Goal: Task Accomplishment & Management: Complete application form

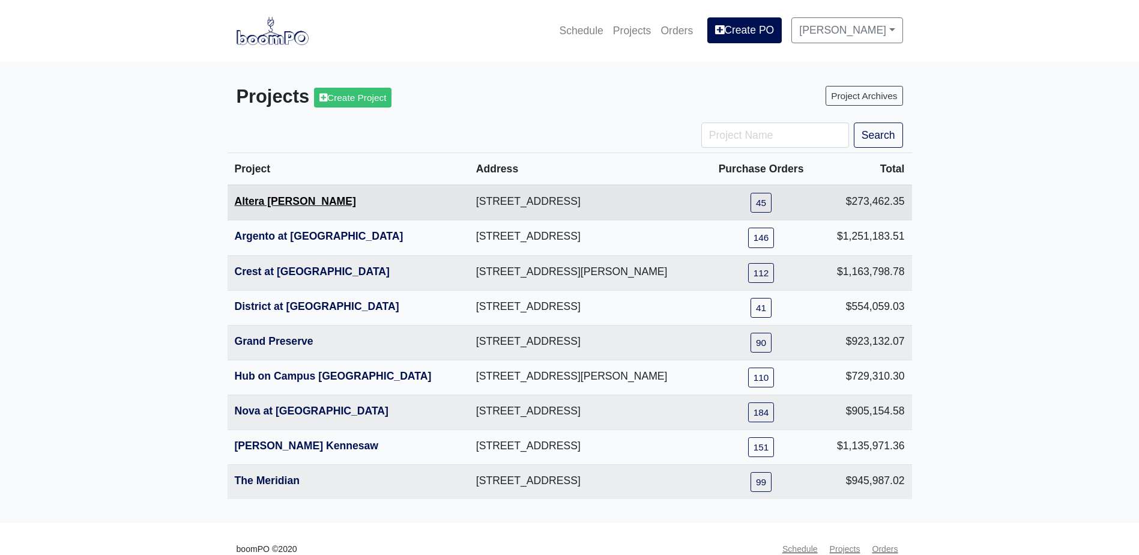
click at [288, 201] on link "Altera [PERSON_NAME]" at bounding box center [295, 201] width 121 height 12
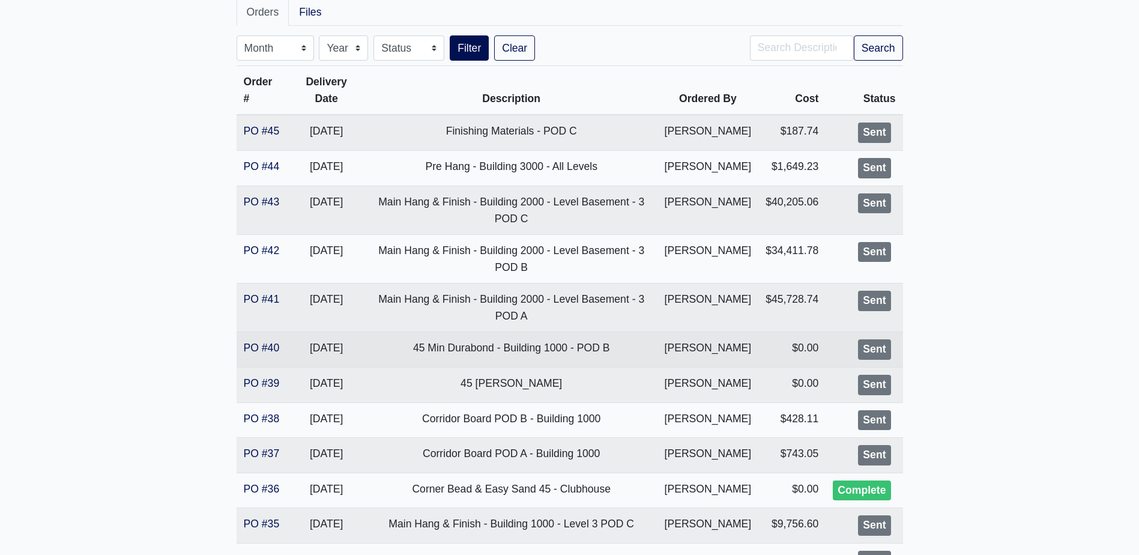
scroll to position [240, 0]
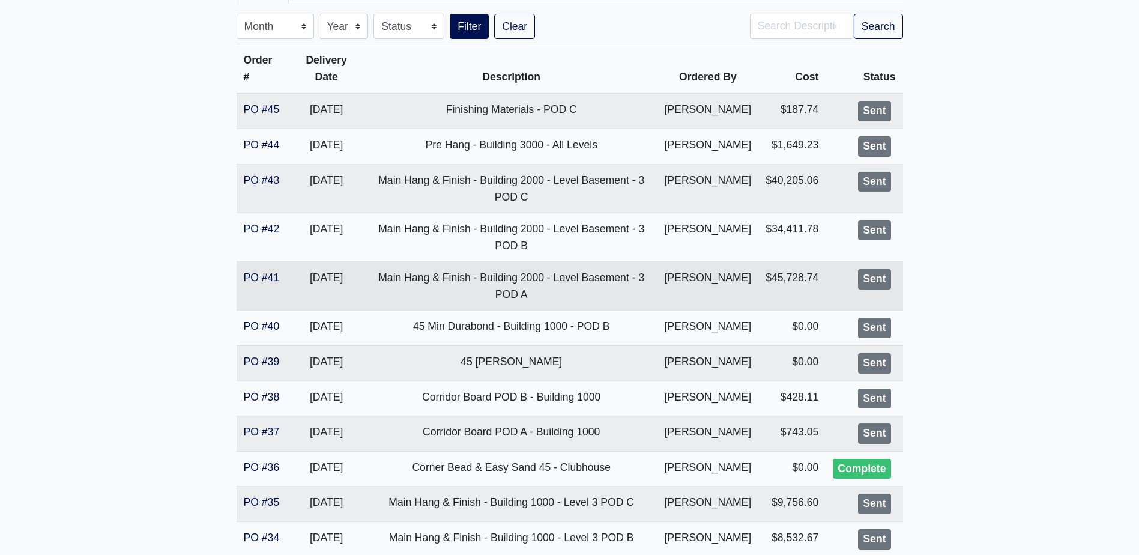
click at [280, 277] on td "PO #41" at bounding box center [262, 286] width 51 height 49
click at [266, 277] on link "PO #41" at bounding box center [262, 277] width 36 height 12
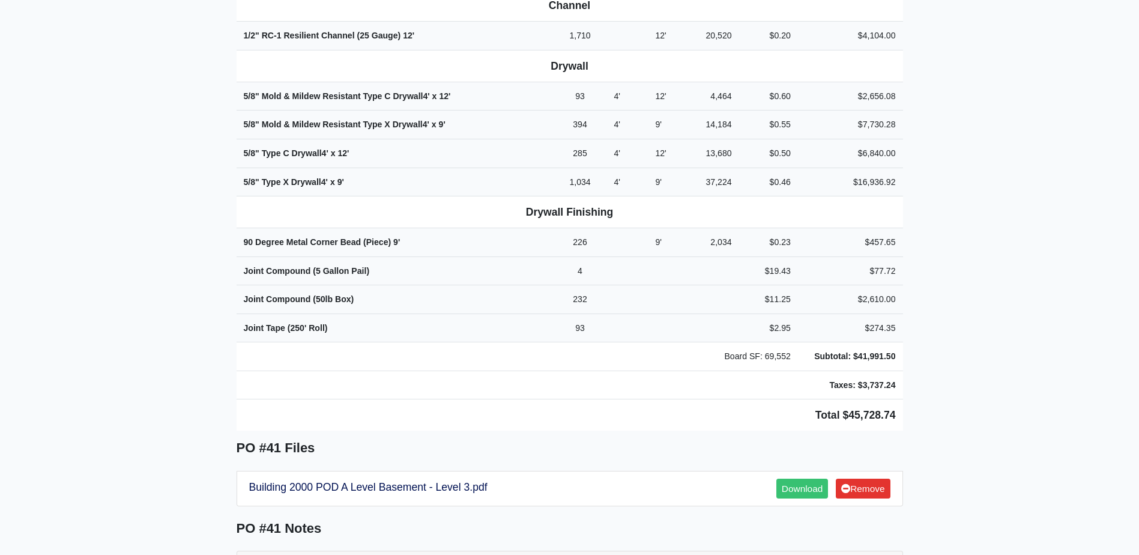
scroll to position [660, 0]
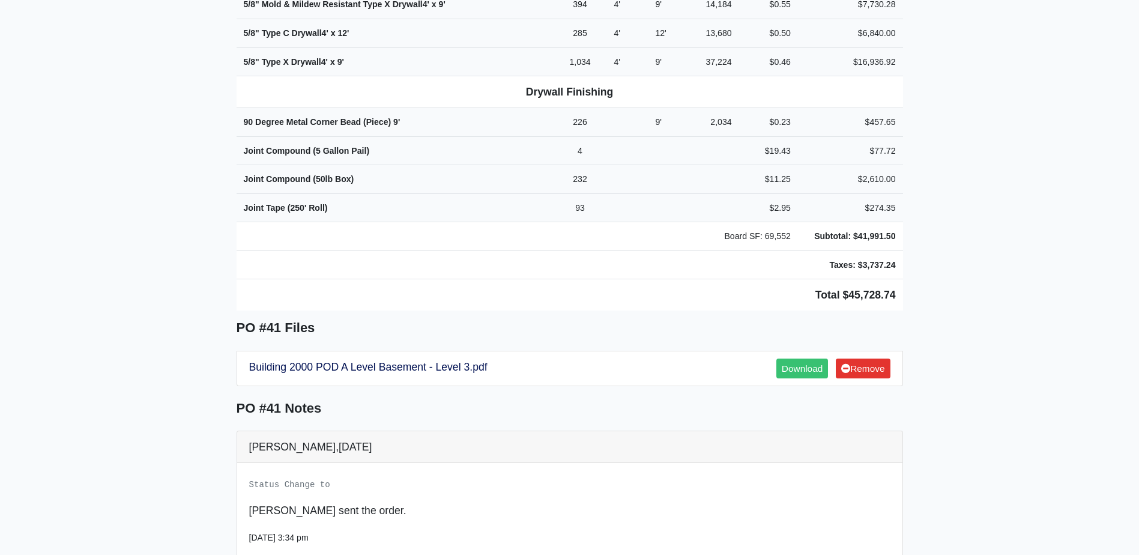
click at [156, 158] on main "Back to Project Roswell Drywall 7000 Peachtree Dunwoody Rd NE Building 5, Suite…" at bounding box center [569, 83] width 1139 height 1365
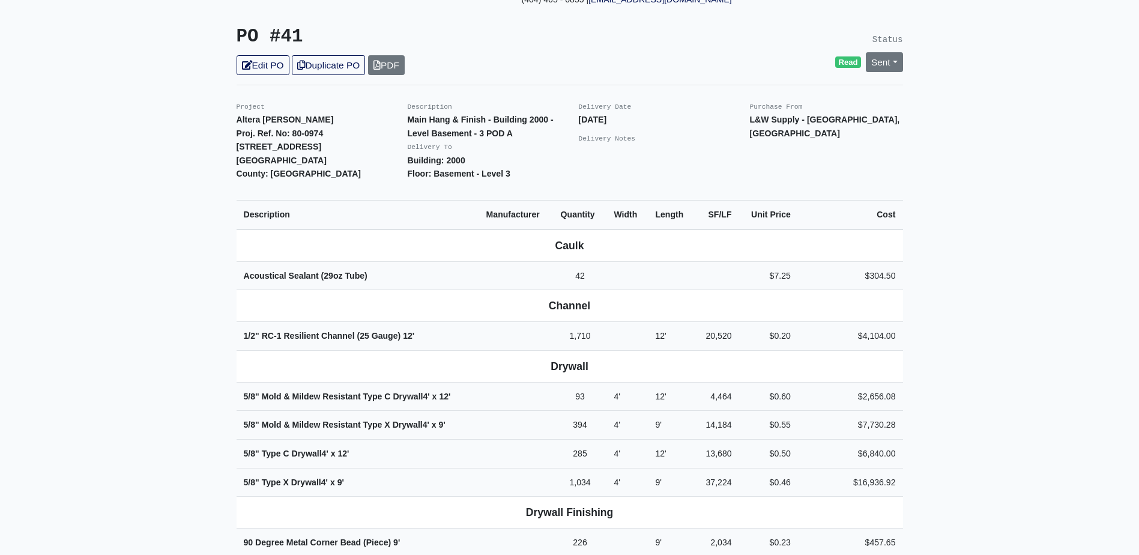
scroll to position [0, 0]
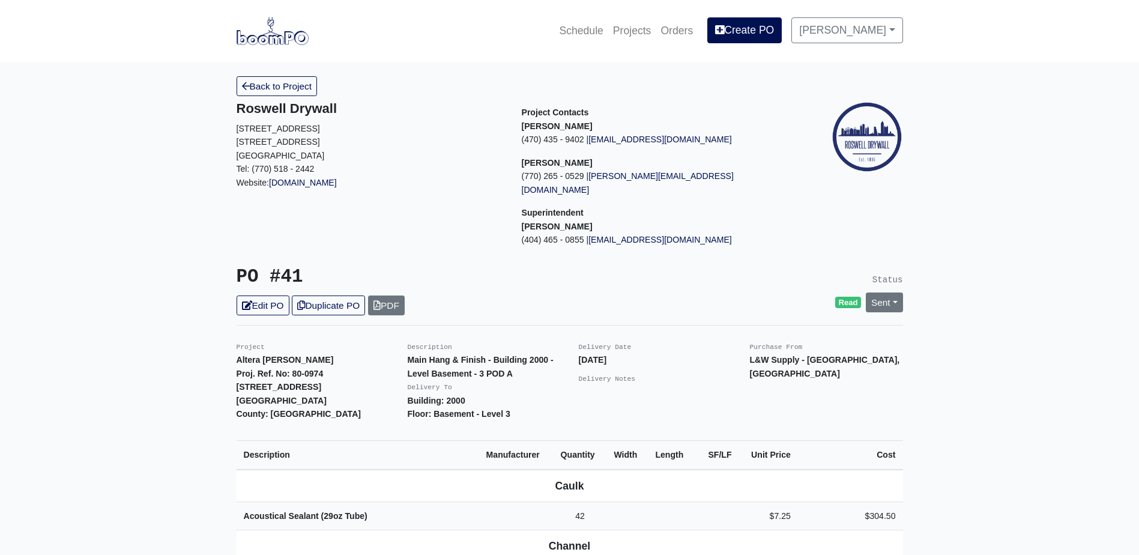
click at [272, 34] on img at bounding box center [273, 31] width 72 height 28
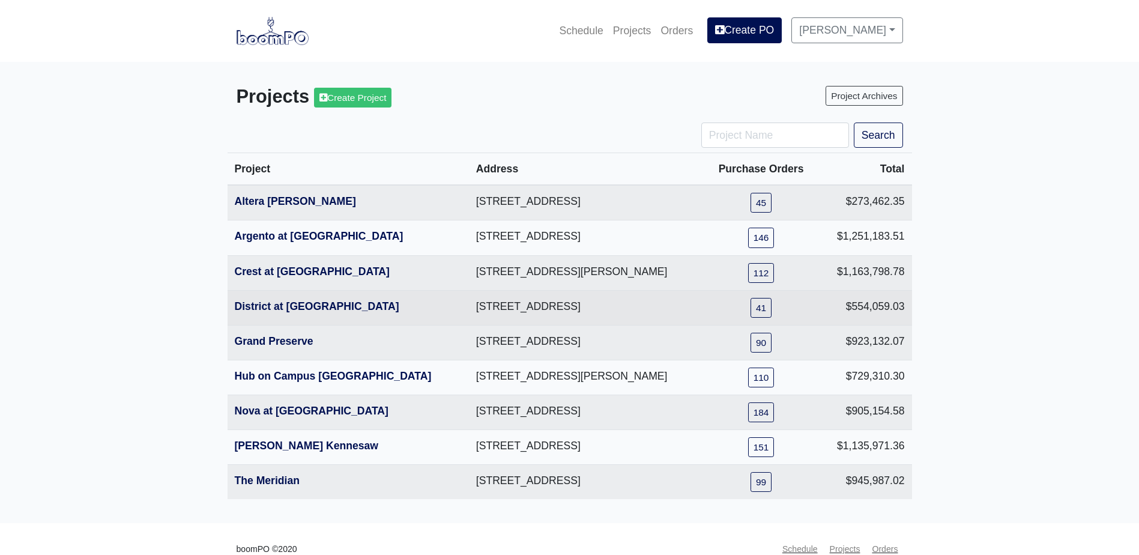
click at [296, 298] on th "District at [GEOGRAPHIC_DATA]" at bounding box center [348, 307] width 241 height 35
click at [294, 301] on link "District at [GEOGRAPHIC_DATA]" at bounding box center [317, 306] width 165 height 12
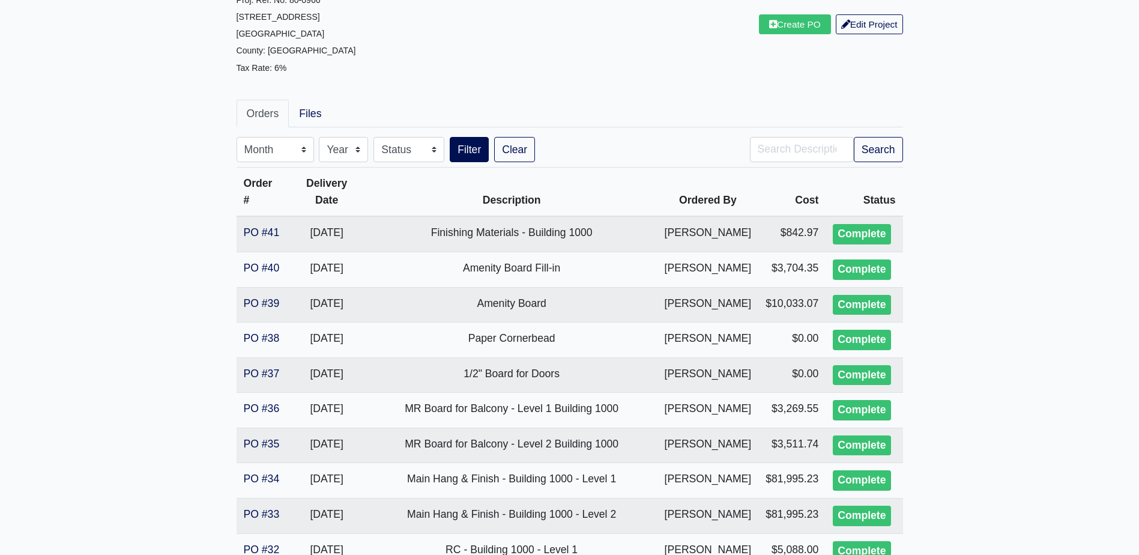
scroll to position [120, 0]
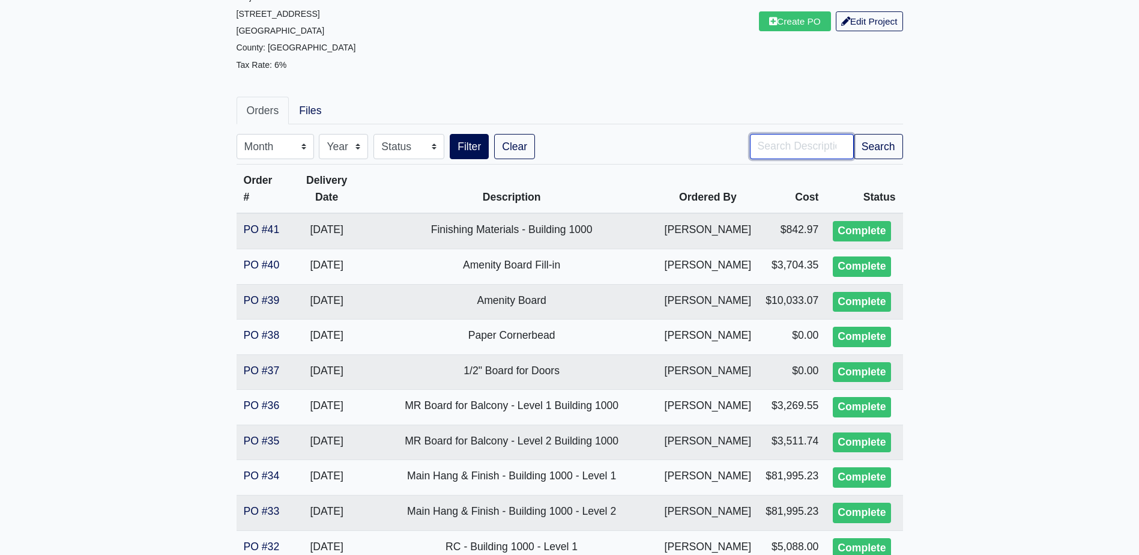
click at [763, 159] on input "Search" at bounding box center [802, 146] width 104 height 25
type input "2000"
click at [450, 134] on button "Filter" at bounding box center [469, 146] width 39 height 25
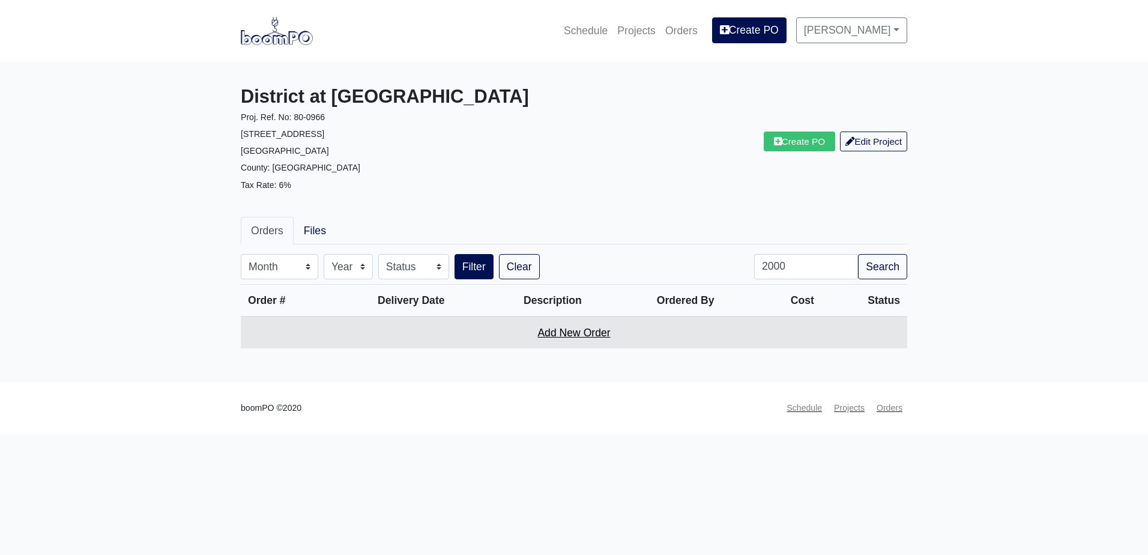
drag, startPoint x: 572, startPoint y: 351, endPoint x: 581, endPoint y: 330, distance: 22.6
click at [572, 351] on div "Order # Delivery Date Description Ordered By Cost Status Add New Order" at bounding box center [574, 318] width 666 height 79
click at [582, 326] on td "Add New Order" at bounding box center [574, 332] width 666 height 32
click at [570, 331] on link "Add New Order" at bounding box center [573, 333] width 73 height 12
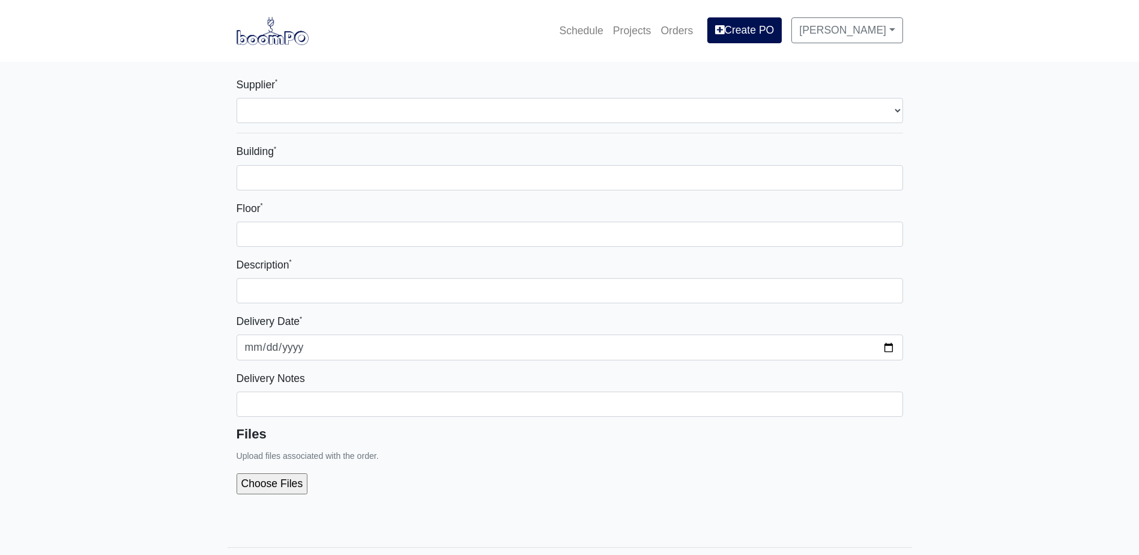
select select
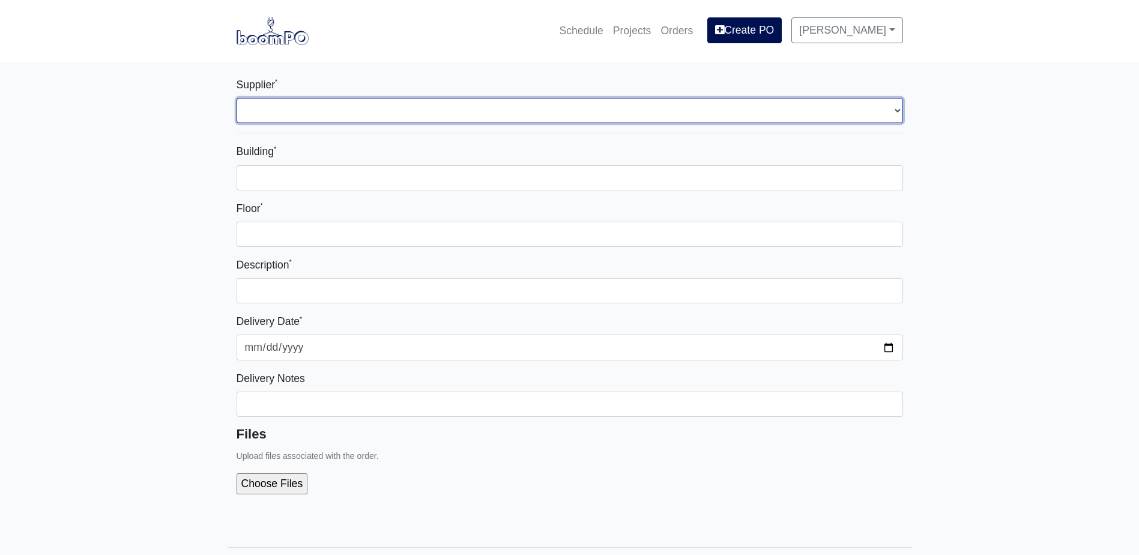
click at [363, 104] on select "Select one... Grabber Construction Products - [GEOGRAPHIC_DATA], [GEOGRAPHIC_DA…" at bounding box center [570, 110] width 666 height 25
select select "861"
click at [237, 98] on select "Select one... Grabber Construction Products - [GEOGRAPHIC_DATA], [GEOGRAPHIC_DA…" at bounding box center [570, 110] width 666 height 25
select select
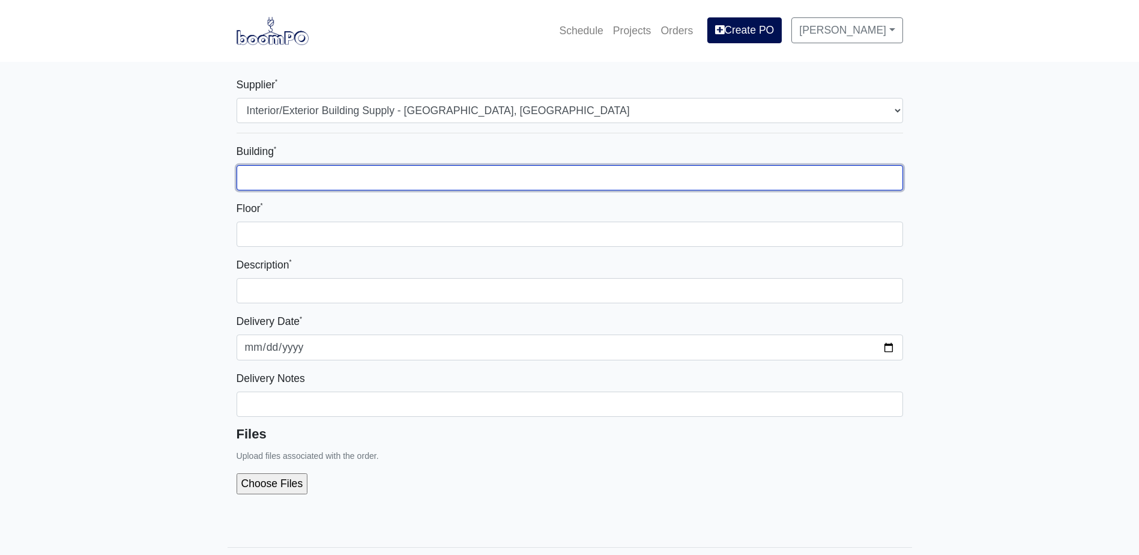
click at [321, 176] on input "Building *" at bounding box center [570, 177] width 666 height 25
type input "2000"
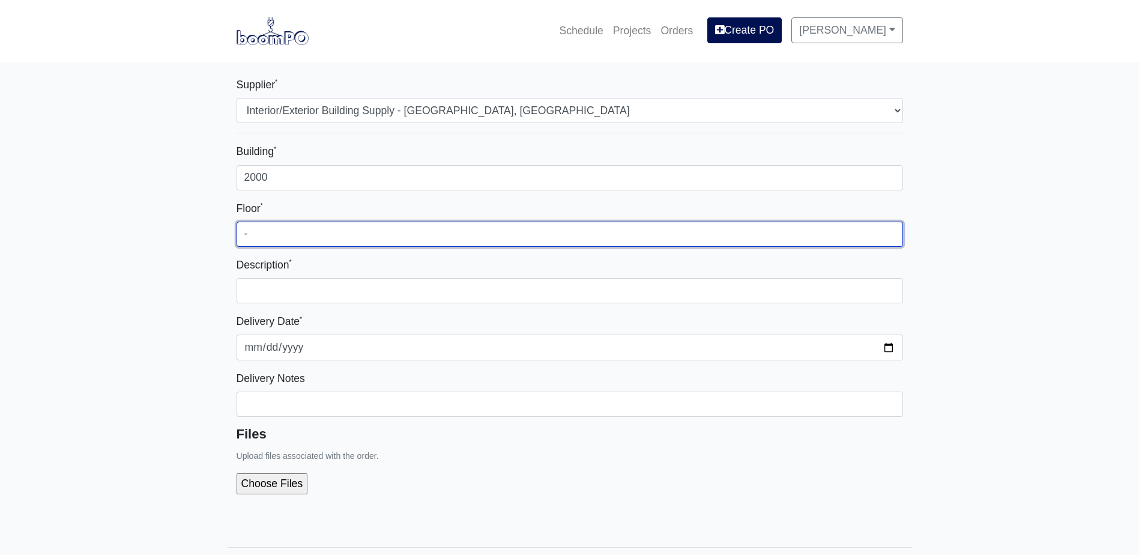
type input "-"
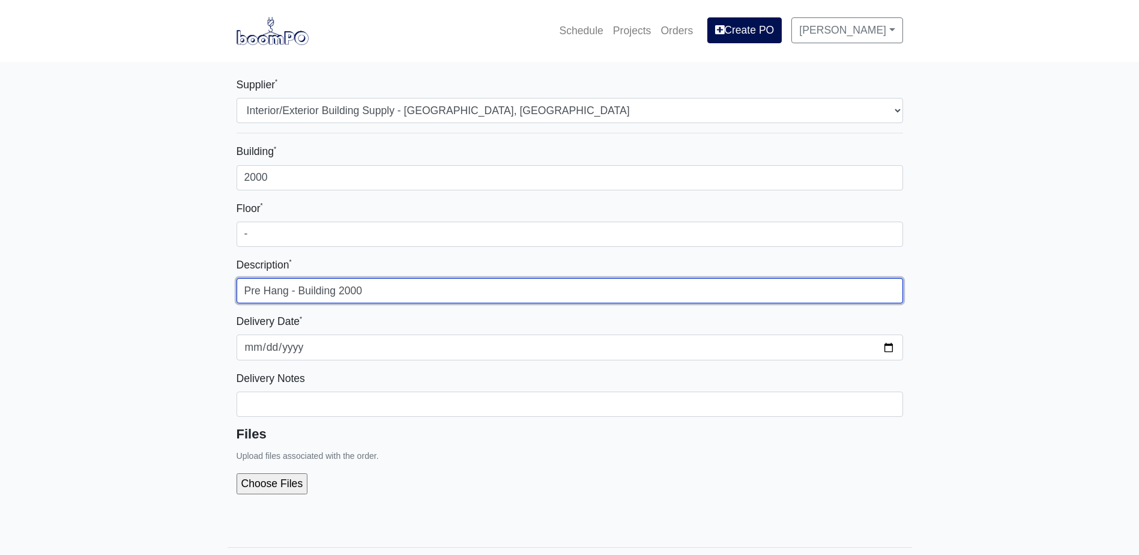
type input "Pre Hang - Building 2000"
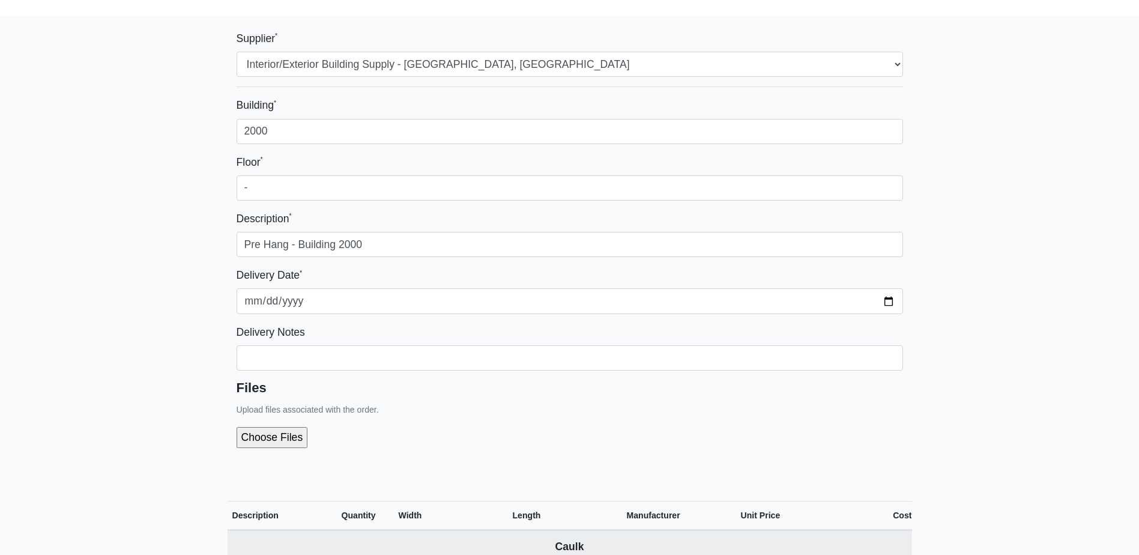
scroll to position [60, 0]
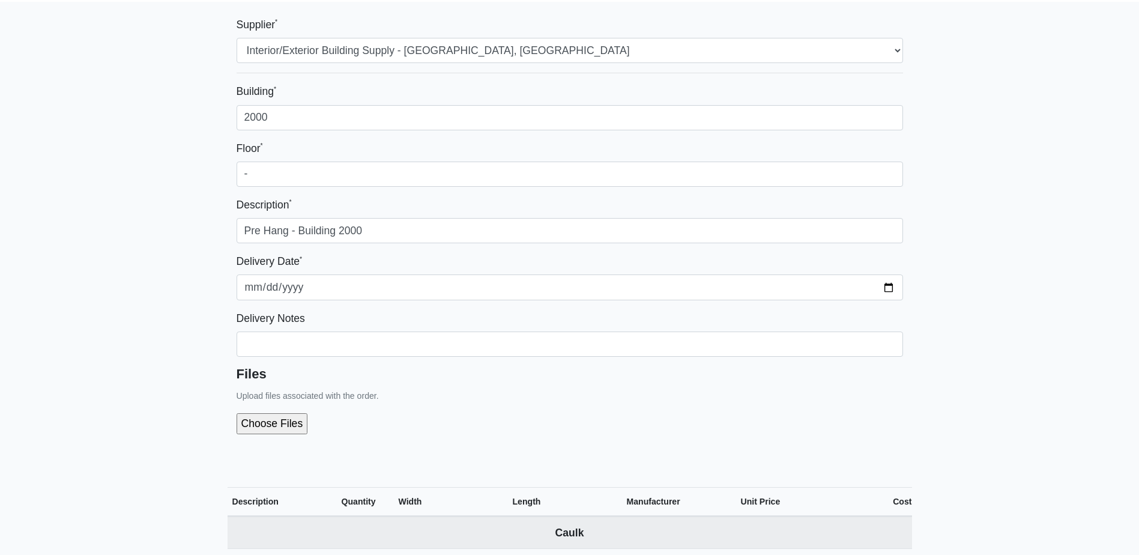
drag, startPoint x: 81, startPoint y: 232, endPoint x: 113, endPoint y: 228, distance: 32.7
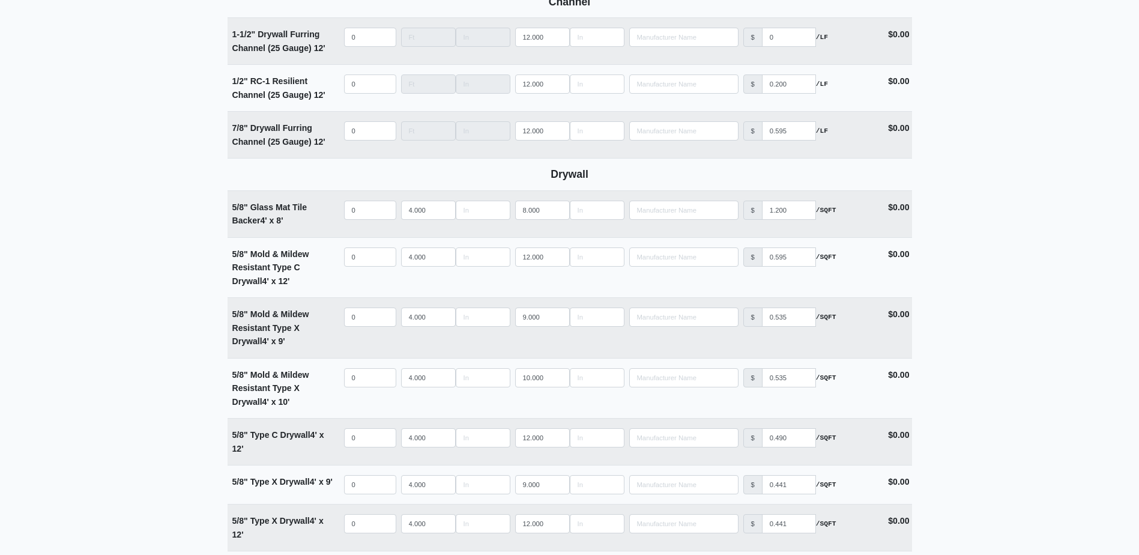
scroll to position [781, 0]
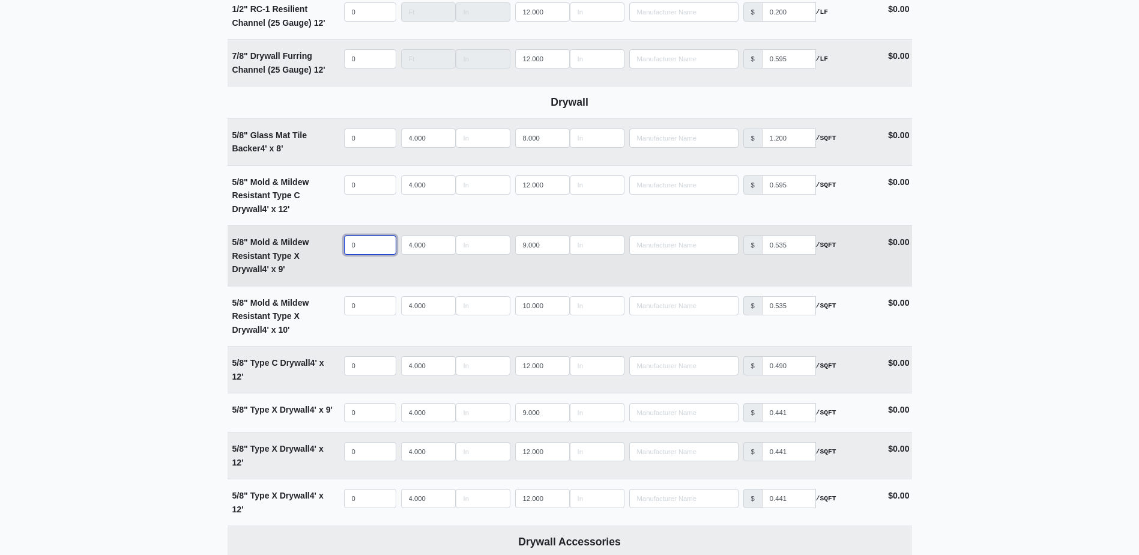
select select
click at [365, 237] on input "quantity" at bounding box center [370, 244] width 52 height 19
type input "0"
click at [359, 243] on input "quantity" at bounding box center [370, 244] width 52 height 19
type input "4"
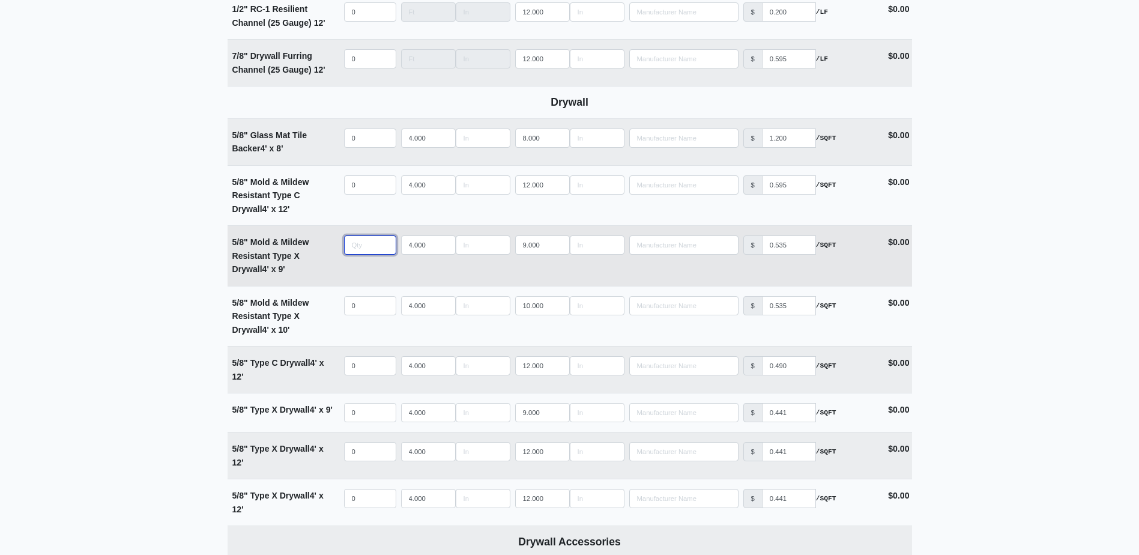
select select
type input "40"
select select
type input "400"
select select
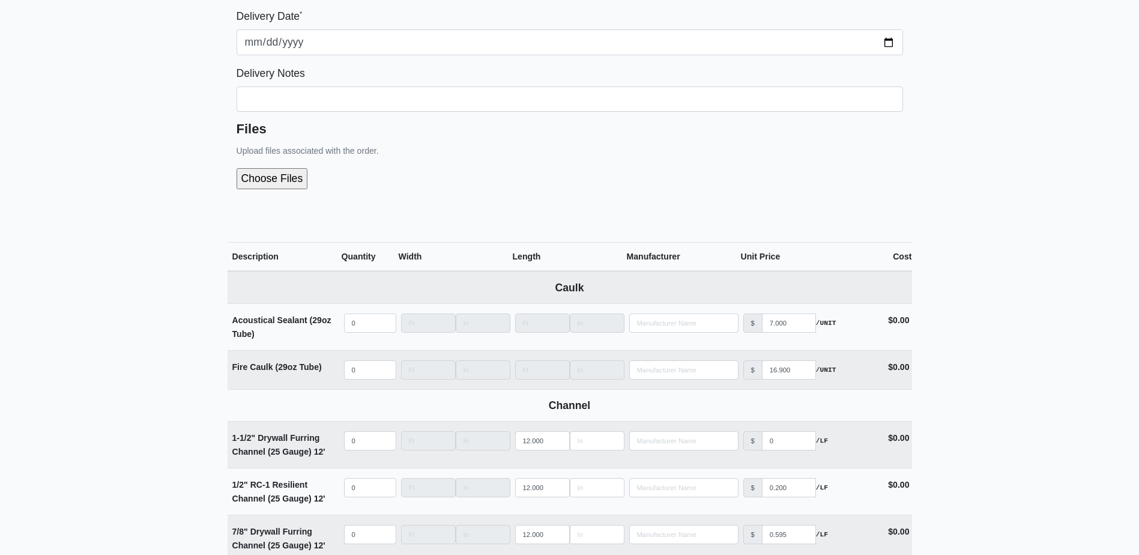
scroll to position [240, 0]
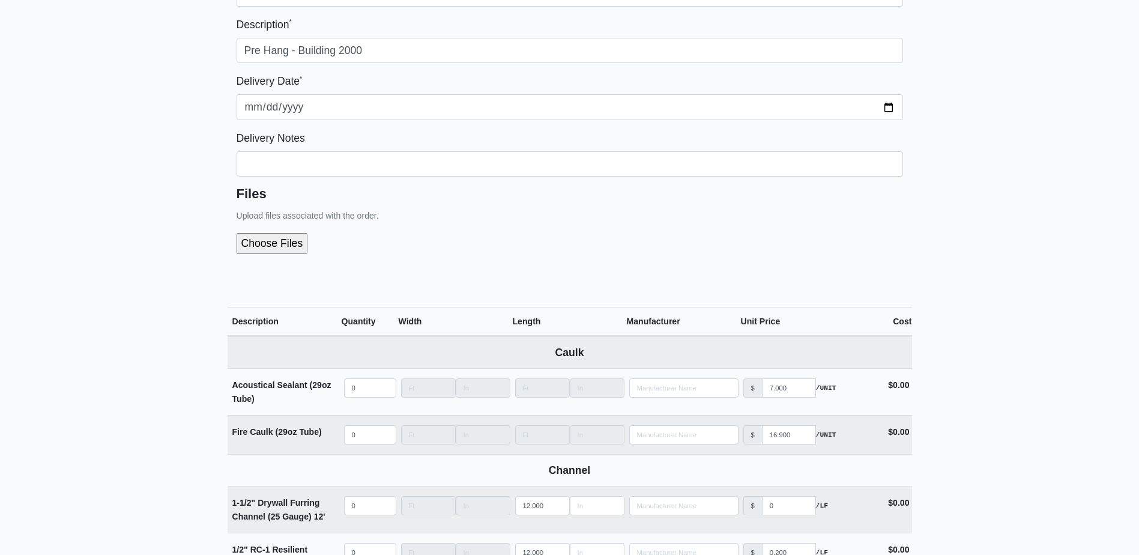
type input "400"
click at [320, 178] on div "Building * 2000 Floor * - Description * Pre Hang - Building 2000 Delivery Date …" at bounding box center [570, 83] width 666 height 360
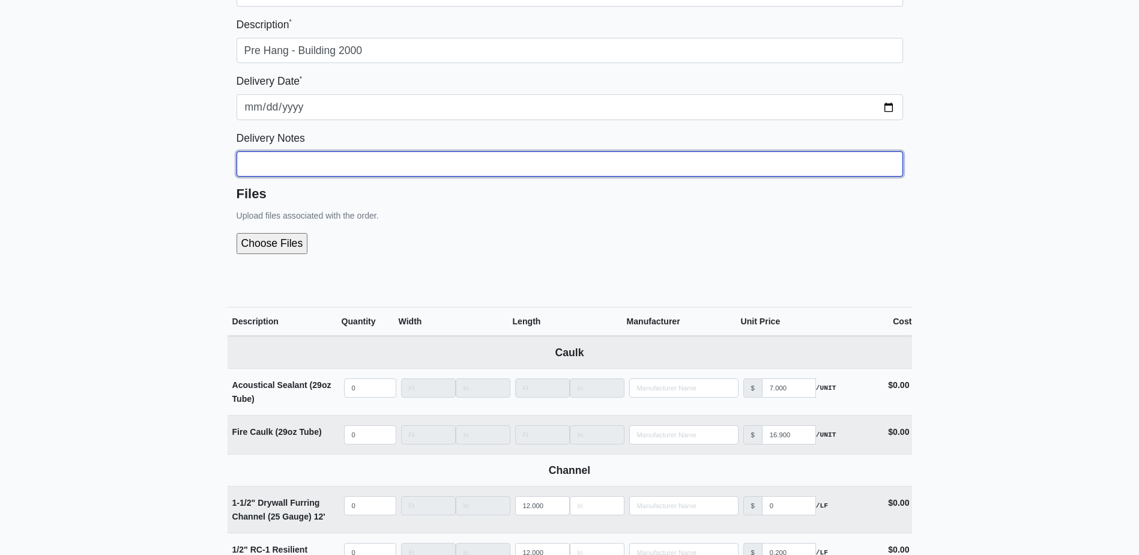
click at [323, 173] on input "Building *" at bounding box center [570, 163] width 666 height 25
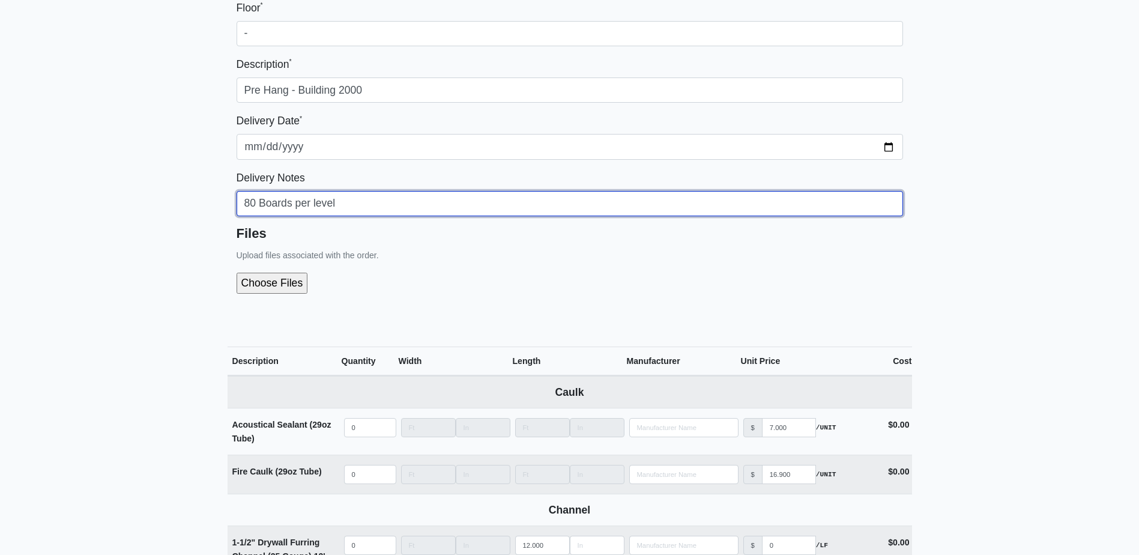
scroll to position [180, 0]
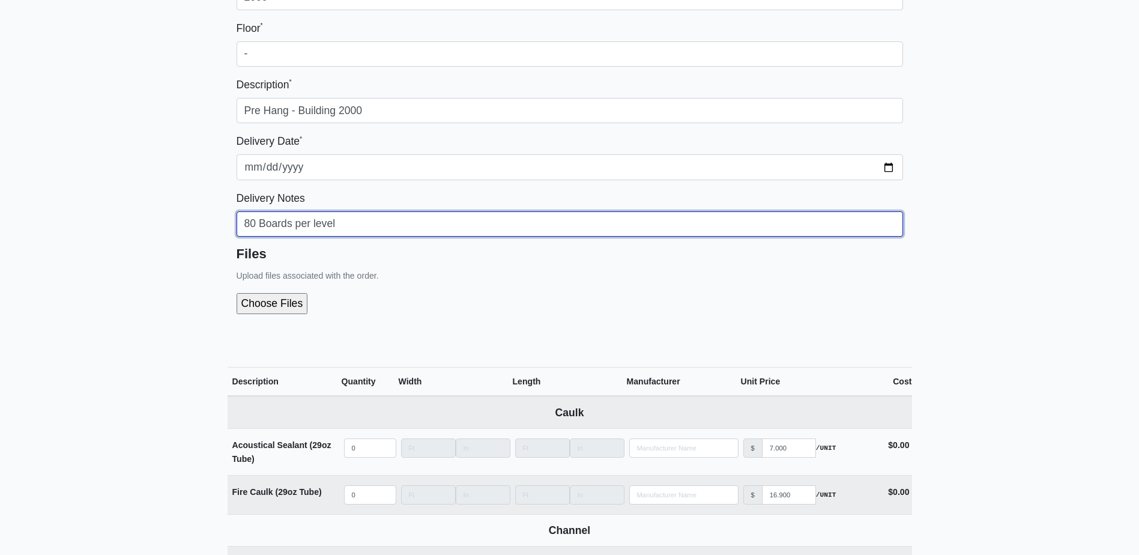
type input "80 Boards per level"
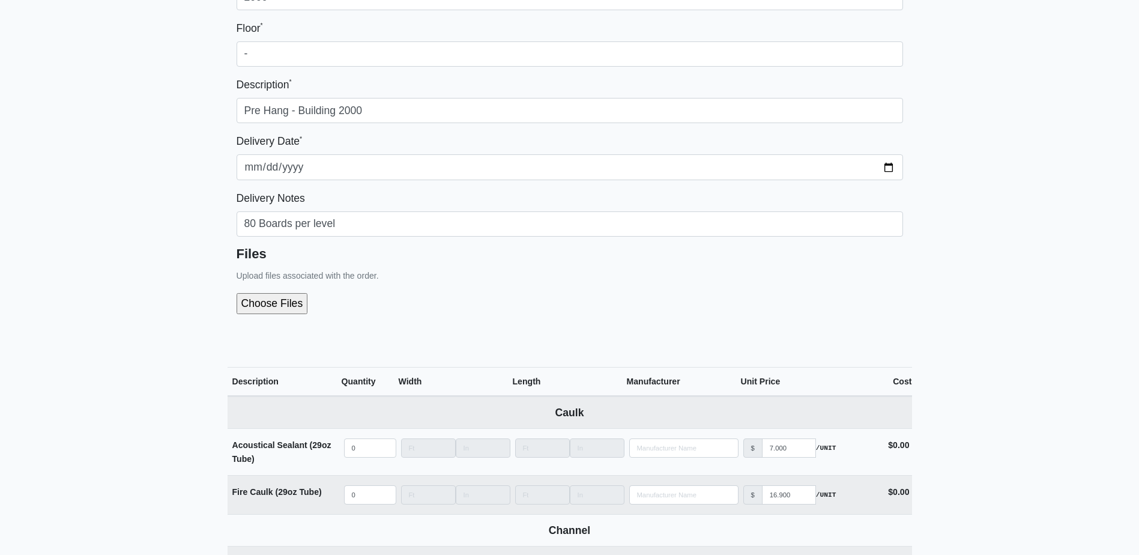
click at [321, 67] on div "Building * 2000 Floor * - Description * Pre Hang - Building 2000 Delivery Date …" at bounding box center [570, 143] width 666 height 360
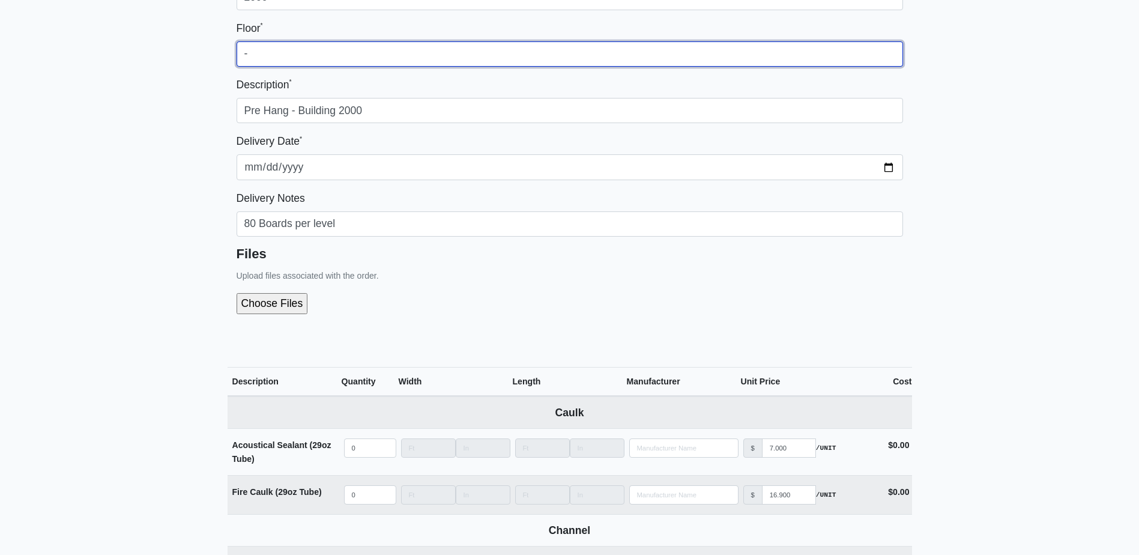
click at [325, 61] on input "-" at bounding box center [570, 53] width 666 height 25
type input "-"
type input "1 - 5"
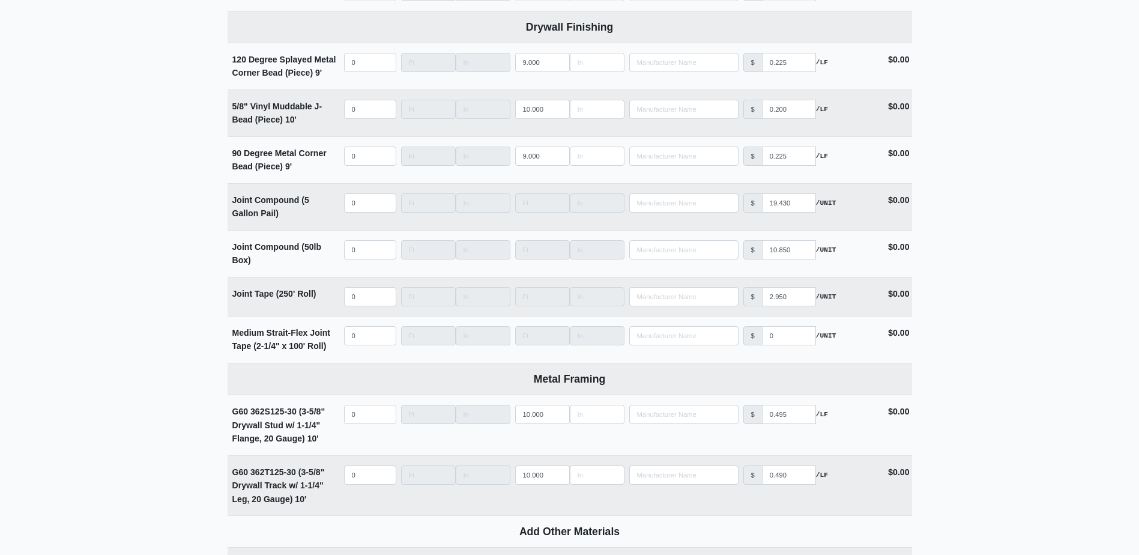
scroll to position [1321, 0]
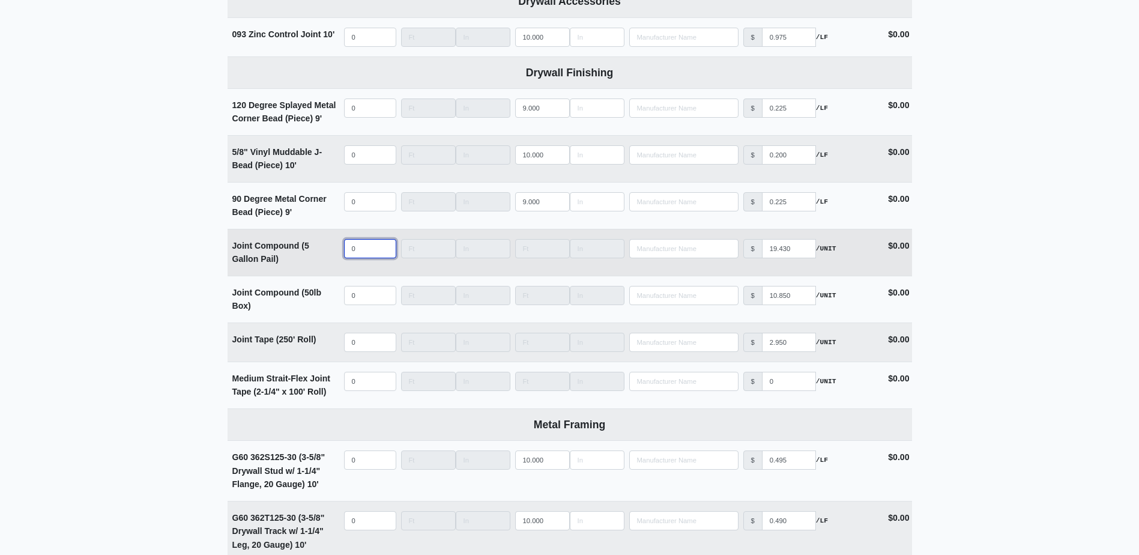
select select
click at [371, 256] on input "quantity" at bounding box center [370, 248] width 52 height 19
type input "5"
select select
type input "5"
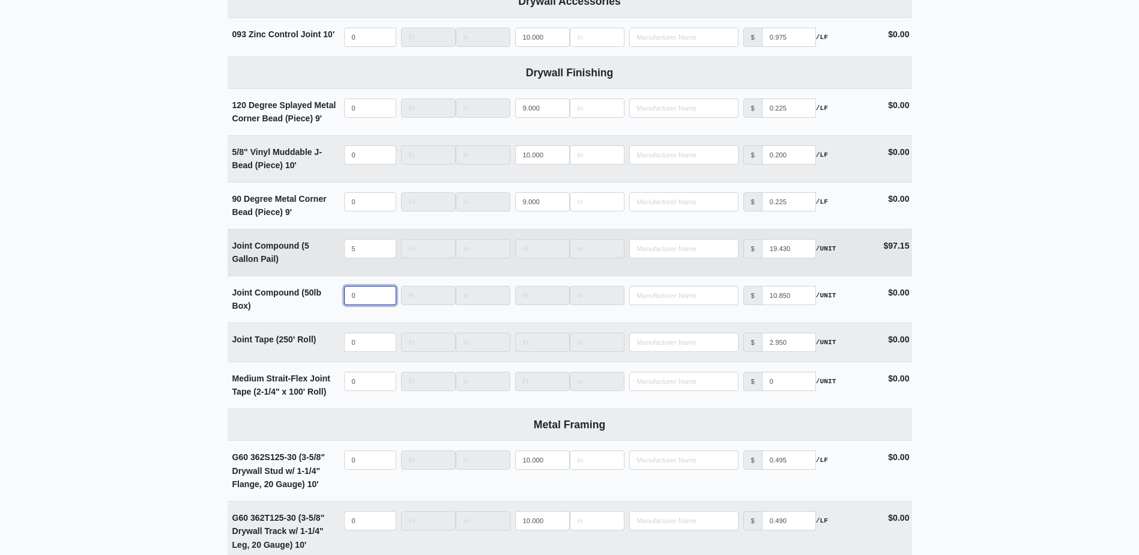
select select
type input "2"
select select
type input "25"
select select
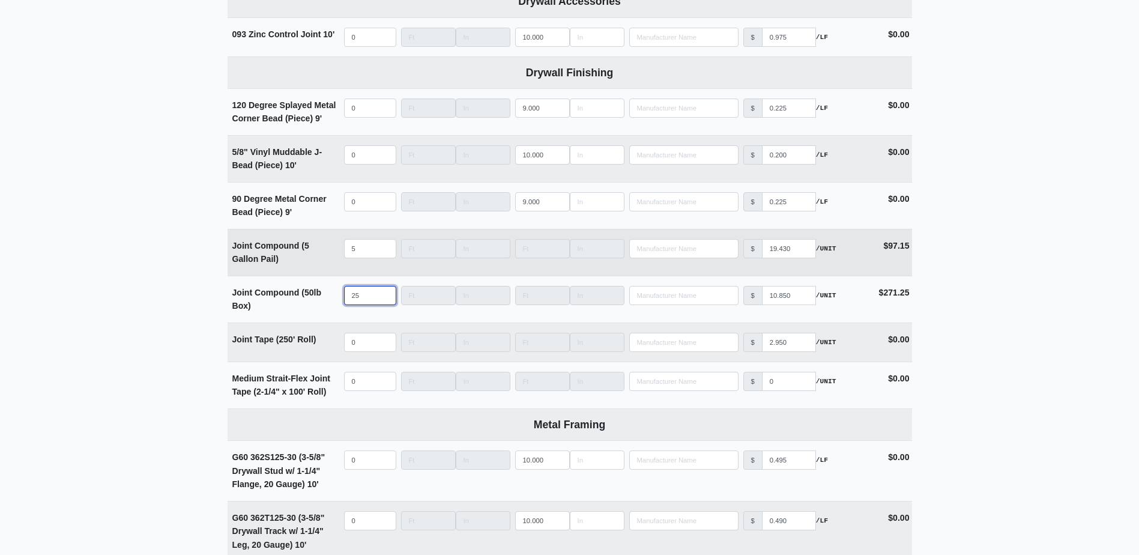
type input "25"
select select
type input "1"
select select
type input "10"
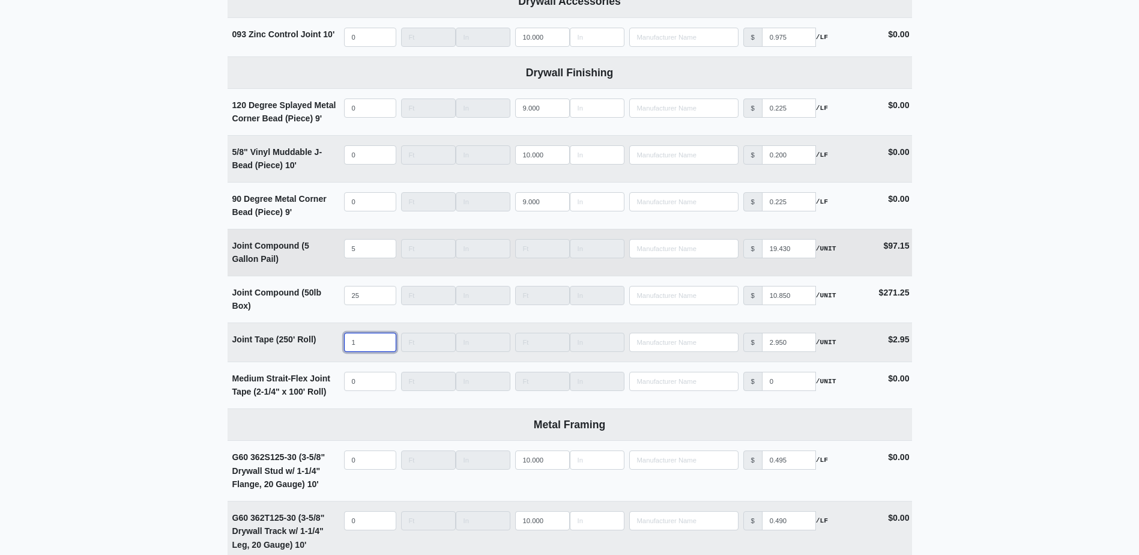
select select
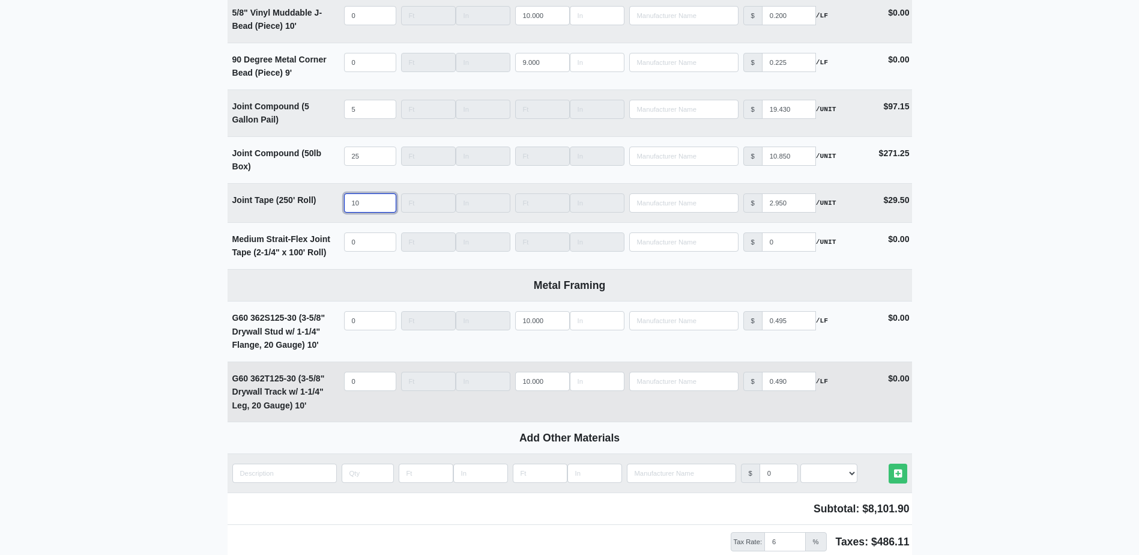
scroll to position [1611, 0]
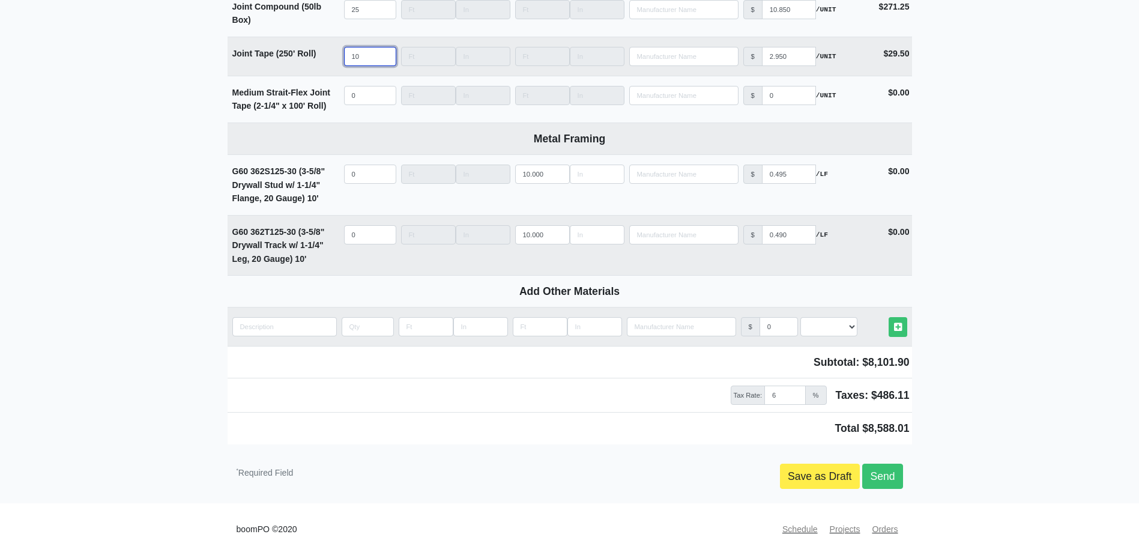
type input "10"
click at [904, 479] on div "Save as Draft Send" at bounding box center [655, 476] width 513 height 25
click at [898, 479] on link "Send" at bounding box center [882, 476] width 40 height 25
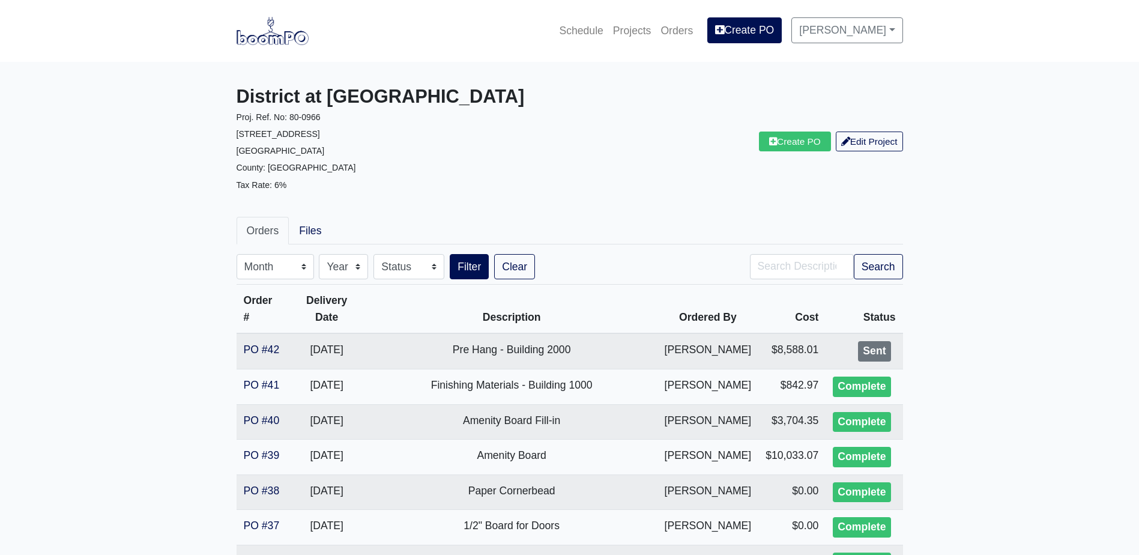
click at [698, 236] on ul "Orders Files" at bounding box center [570, 231] width 666 height 28
click at [268, 29] on img at bounding box center [273, 31] width 72 height 28
